Goal: Information Seeking & Learning: Learn about a topic

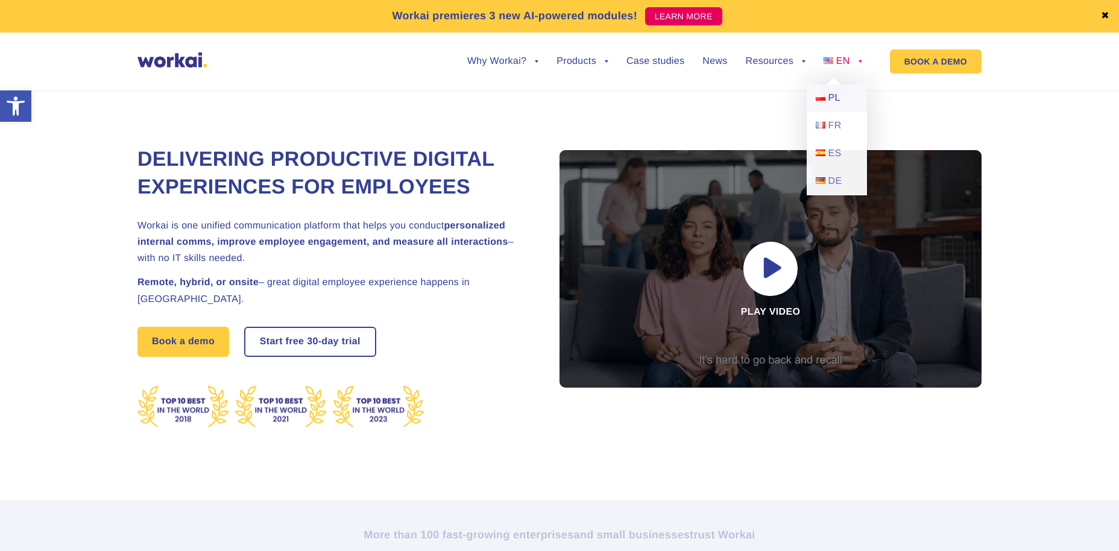
click at [832, 104] on link "PL" at bounding box center [837, 98] width 60 height 28
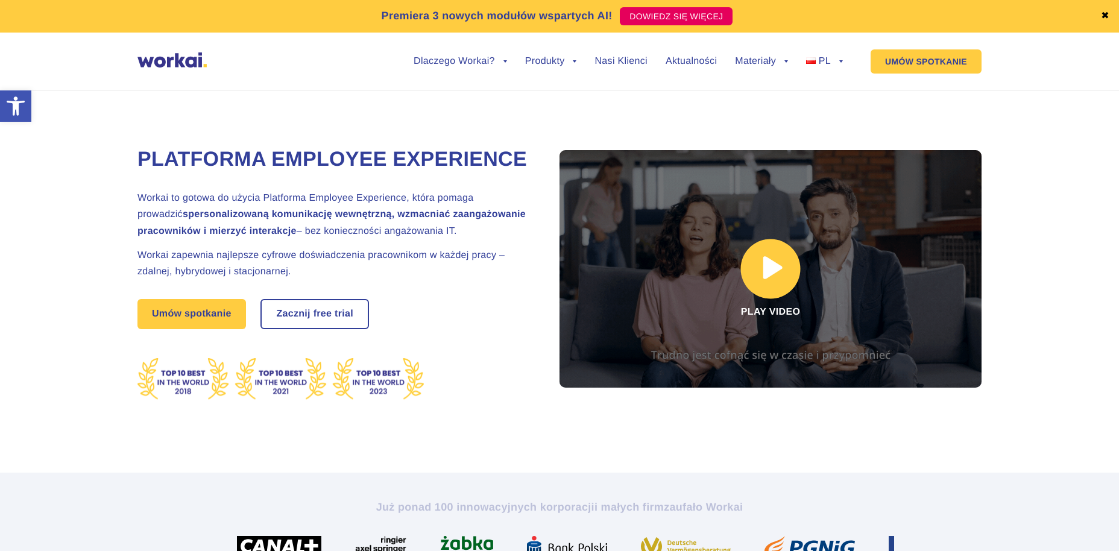
click at [767, 263] on link at bounding box center [771, 269] width 422 height 238
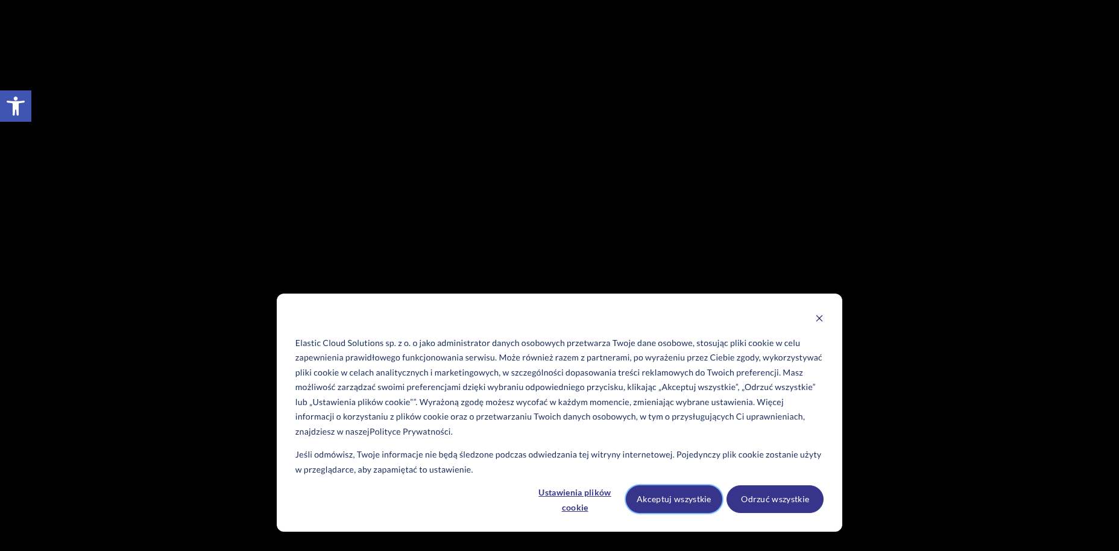
click at [685, 502] on button "Akceptuj wszystkie" at bounding box center [674, 500] width 97 height 28
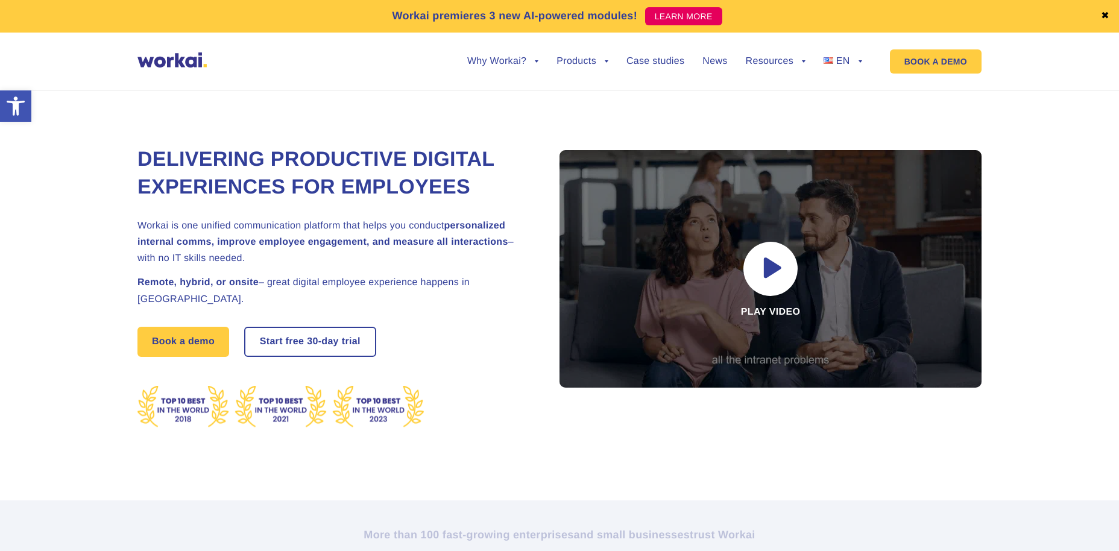
click at [172, 61] on img at bounding box center [172, 59] width 69 height 15
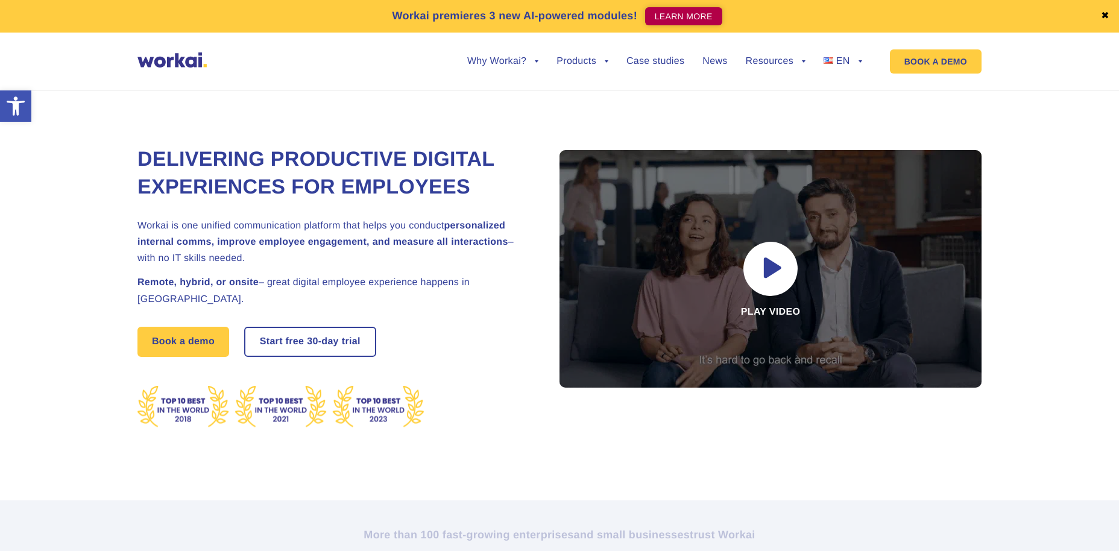
click at [689, 15] on link "LEARN MORE" at bounding box center [683, 16] width 77 height 18
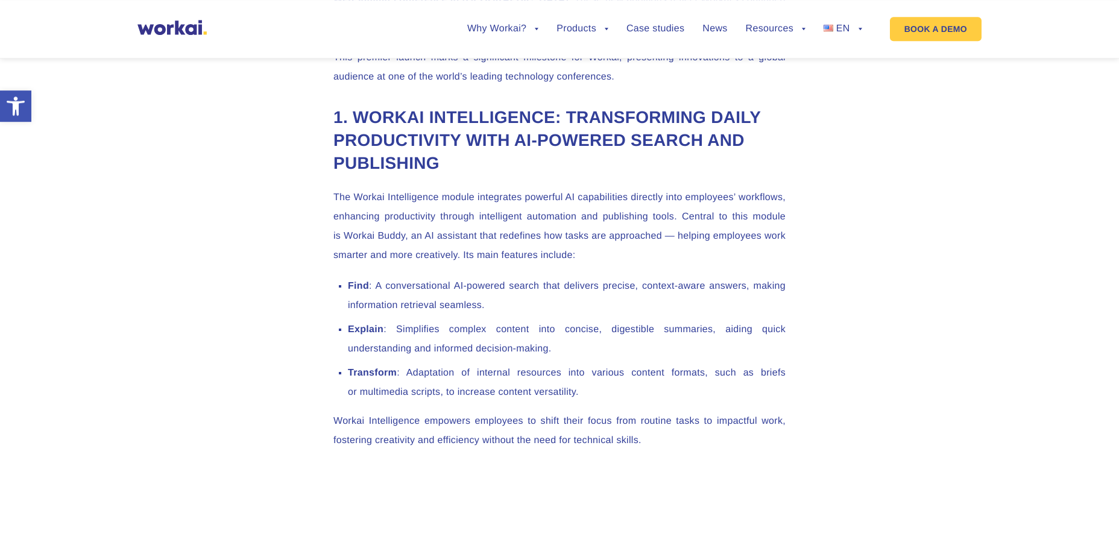
scroll to position [987, 0]
